Goal: Obtain resource: Download file/media

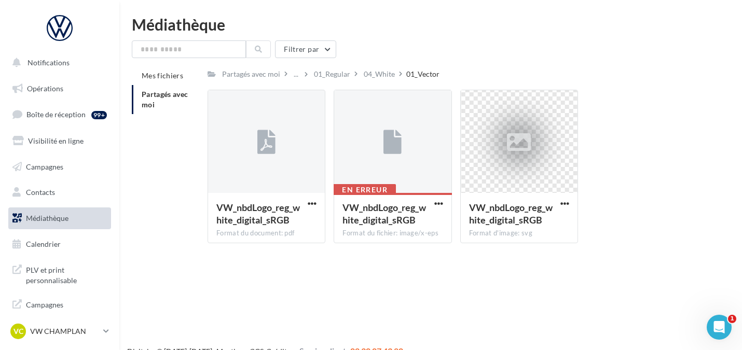
click at [56, 214] on span "Médiathèque" at bounding box center [47, 218] width 43 height 9
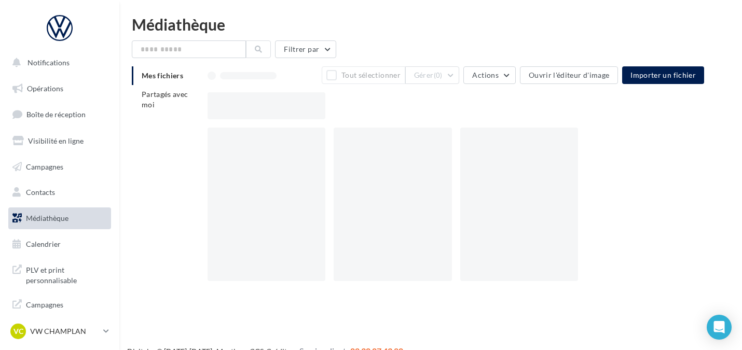
click at [164, 102] on li "Partagés avec moi" at bounding box center [165, 99] width 67 height 29
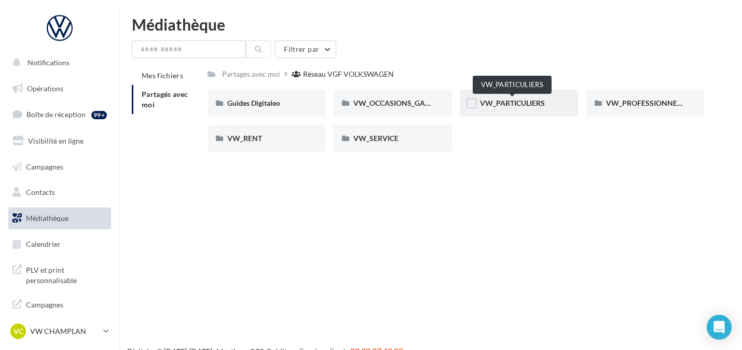
click at [534, 106] on span "VW_PARTICULIERS" at bounding box center [512, 103] width 65 height 9
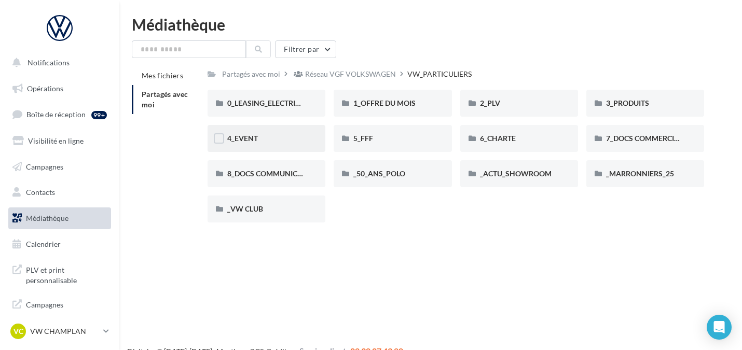
click at [290, 143] on div "4_EVENT" at bounding box center [266, 138] width 78 height 10
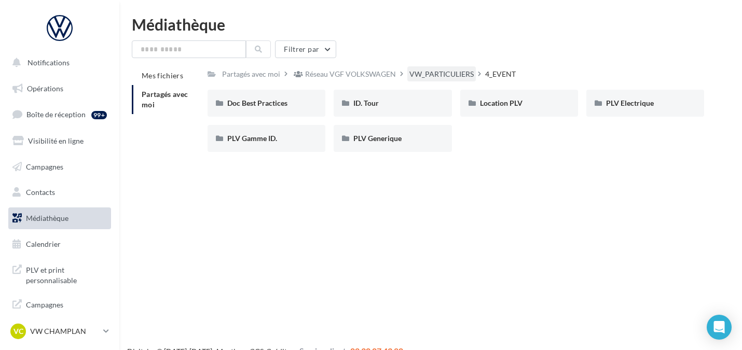
click at [448, 67] on div "VW_PARTICULIERS" at bounding box center [441, 73] width 68 height 15
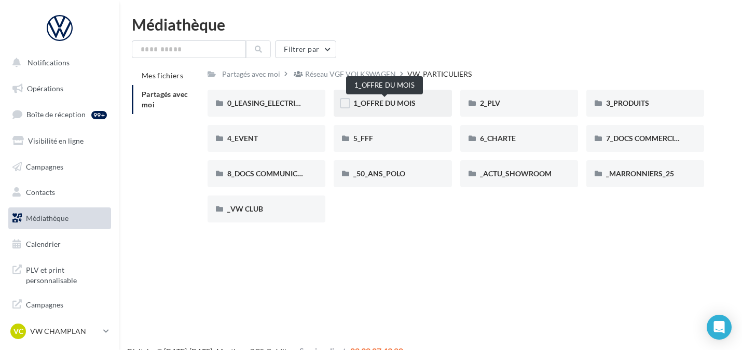
click at [396, 101] on span "1_OFFRE DU MOIS" at bounding box center [384, 103] width 62 height 9
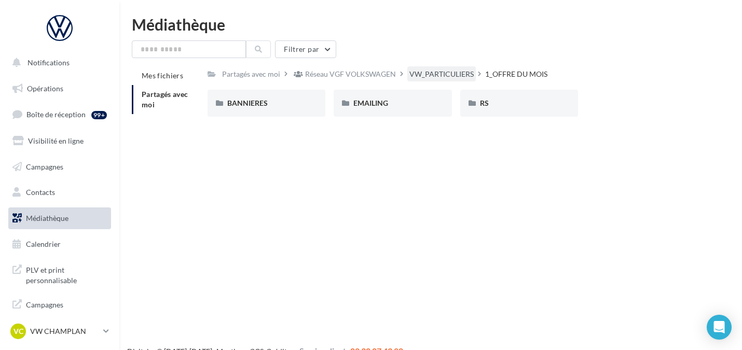
click at [466, 74] on div "VW_PARTICULIERS" at bounding box center [441, 74] width 64 height 10
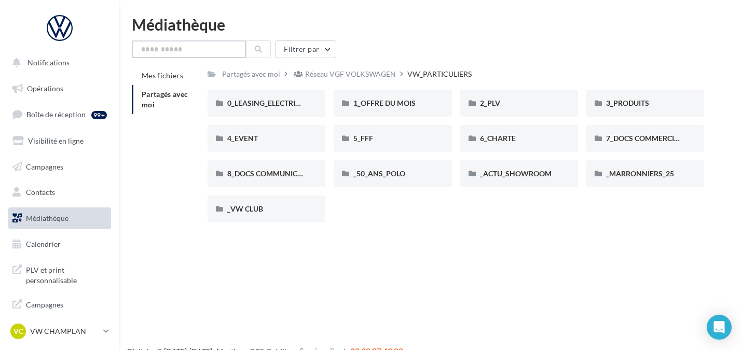
click at [165, 46] on input "text" at bounding box center [189, 49] width 114 height 18
type input "*"
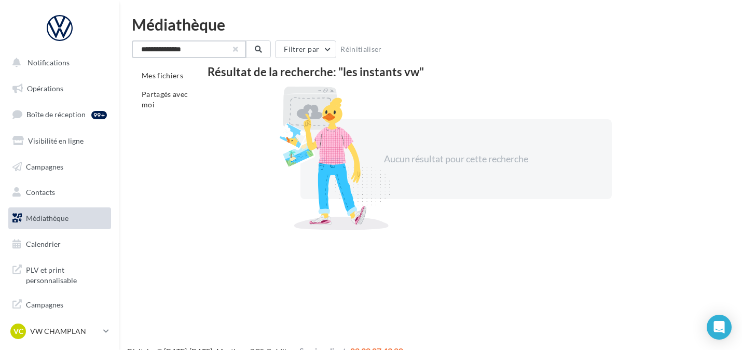
type input "**********"
click at [233, 49] on button "button" at bounding box center [235, 49] width 4 height 4
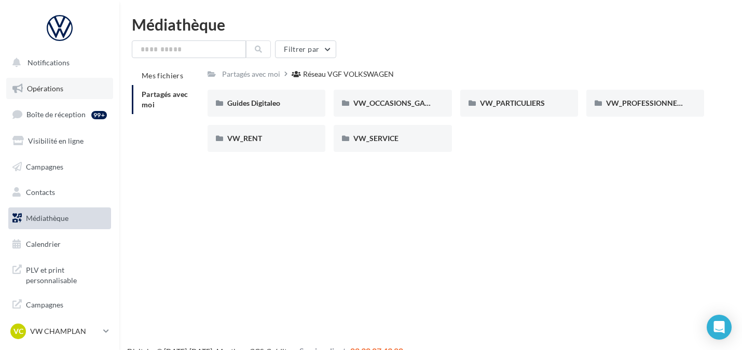
click at [43, 93] on link "Opérations" at bounding box center [59, 89] width 107 height 22
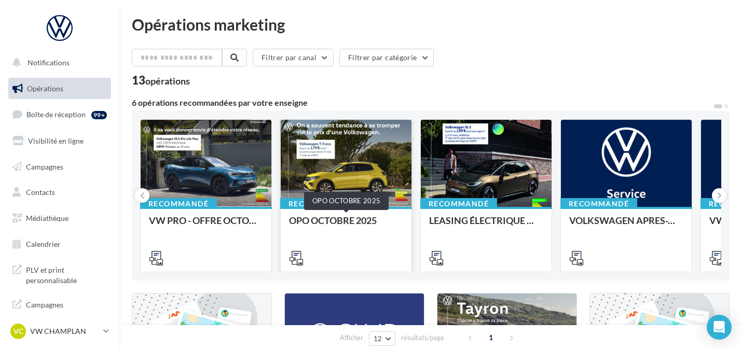
click at [338, 224] on div "OPO OCTOBRE 2025" at bounding box center [346, 225] width 114 height 21
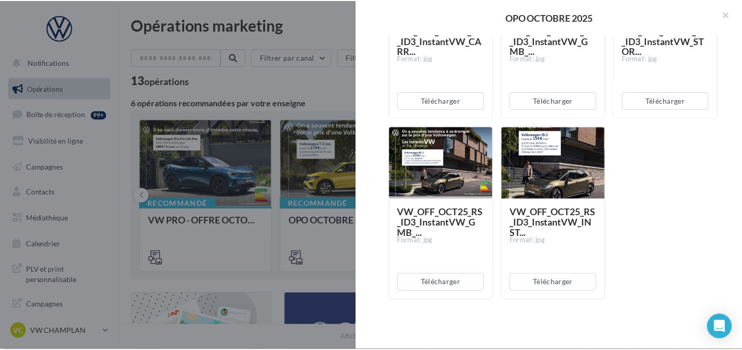
scroll to position [1363, 0]
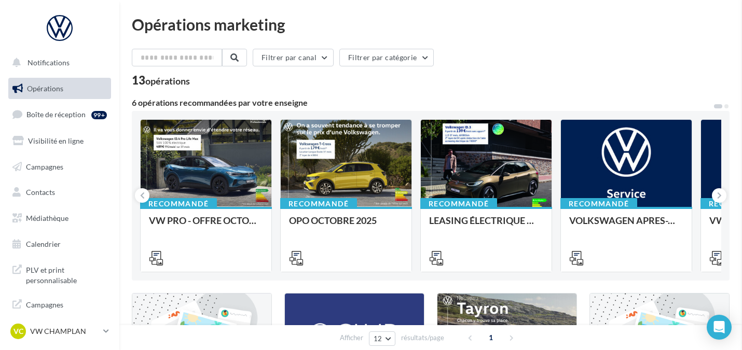
click at [53, 220] on span "Médiathèque" at bounding box center [47, 218] width 43 height 9
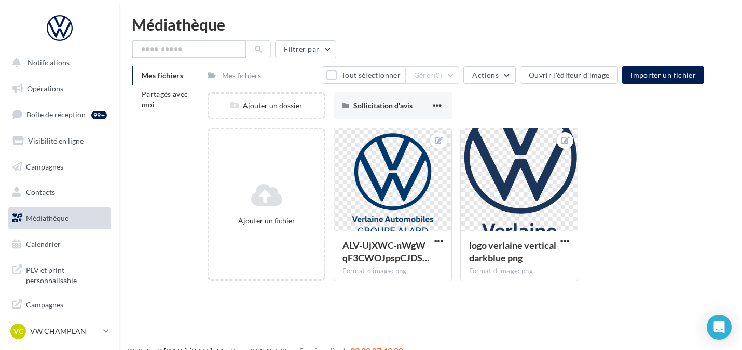
click at [201, 52] on input "text" at bounding box center [189, 49] width 114 height 18
click at [160, 105] on li "Partagés avec moi" at bounding box center [165, 99] width 67 height 29
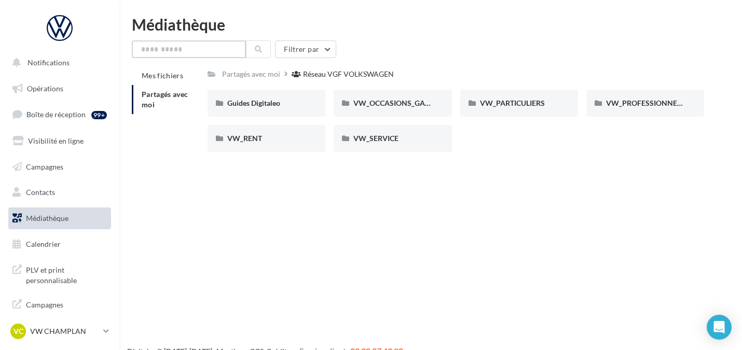
click at [170, 46] on input "text" at bounding box center [189, 49] width 114 height 18
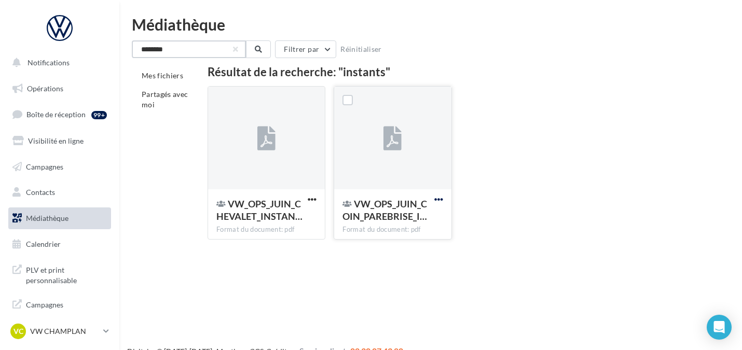
type input "********"
click at [436, 202] on span "button" at bounding box center [438, 199] width 9 height 9
click at [380, 219] on button "Télécharger" at bounding box center [393, 220] width 104 height 27
